Goal: Find specific page/section: Find specific page/section

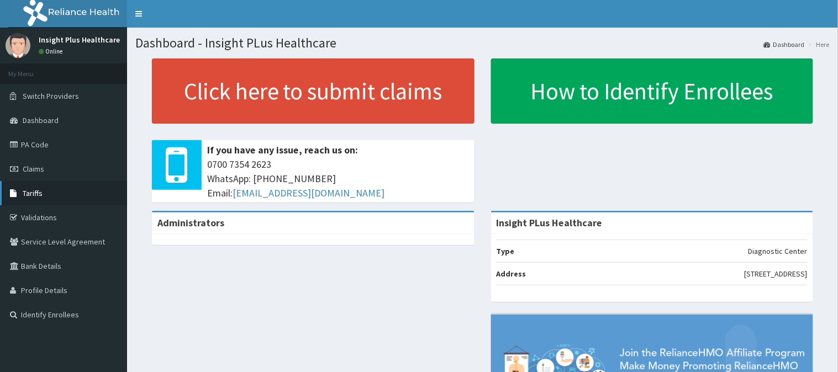
click at [50, 184] on link "Tariffs" at bounding box center [63, 193] width 127 height 24
click at [35, 188] on link "Tariffs" at bounding box center [63, 193] width 127 height 24
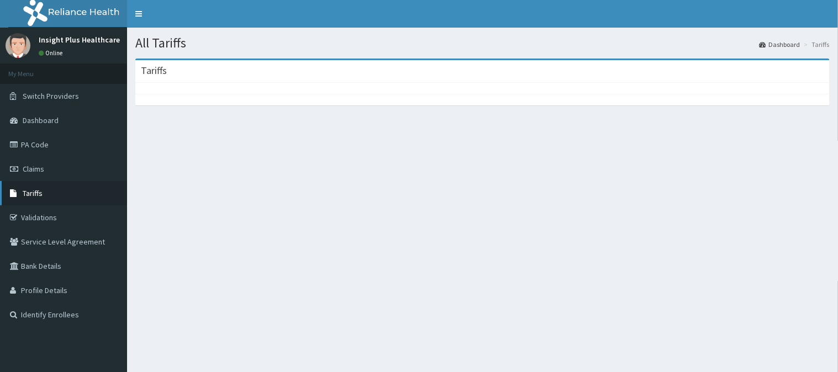
click at [29, 190] on span "Tariffs" at bounding box center [33, 193] width 20 height 10
click at [31, 188] on span "Tariffs" at bounding box center [33, 193] width 20 height 10
click at [34, 192] on span "Tariffs" at bounding box center [33, 193] width 20 height 10
click at [25, 192] on span "Tariffs" at bounding box center [33, 193] width 20 height 10
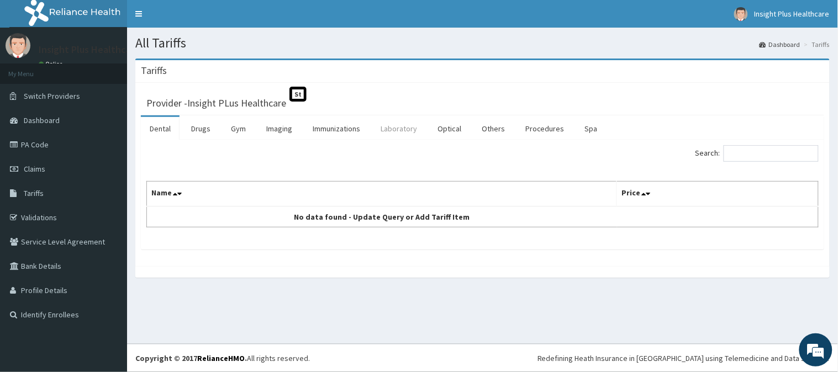
click at [400, 128] on link "Laboratory" at bounding box center [399, 128] width 54 height 23
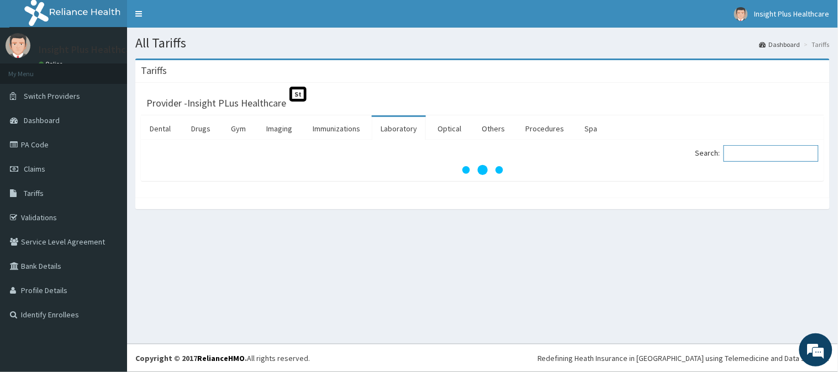
click at [779, 155] on input "Search:" at bounding box center [770, 153] width 95 height 17
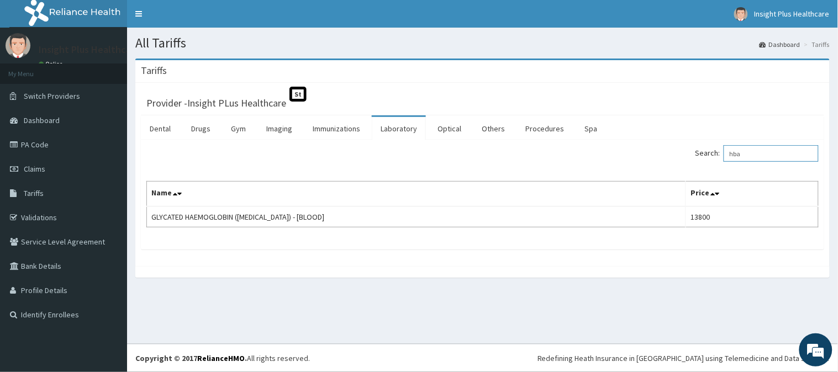
type input "hba"
